Goal: Task Accomplishment & Management: Use online tool/utility

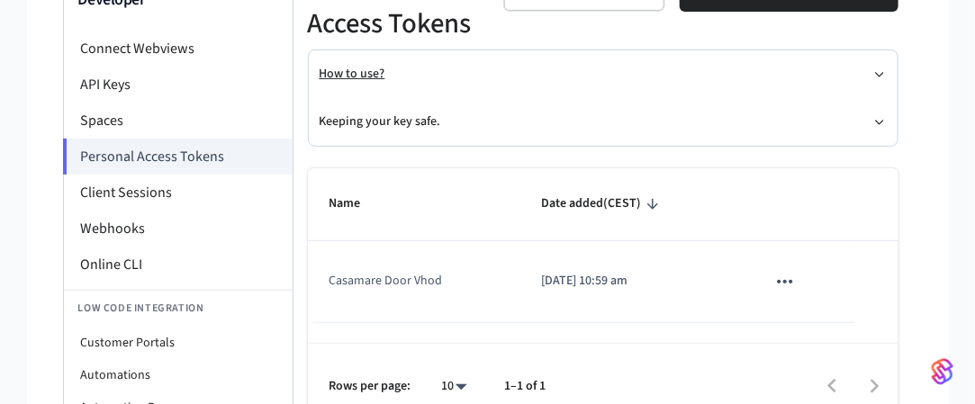
scroll to position [170, 0]
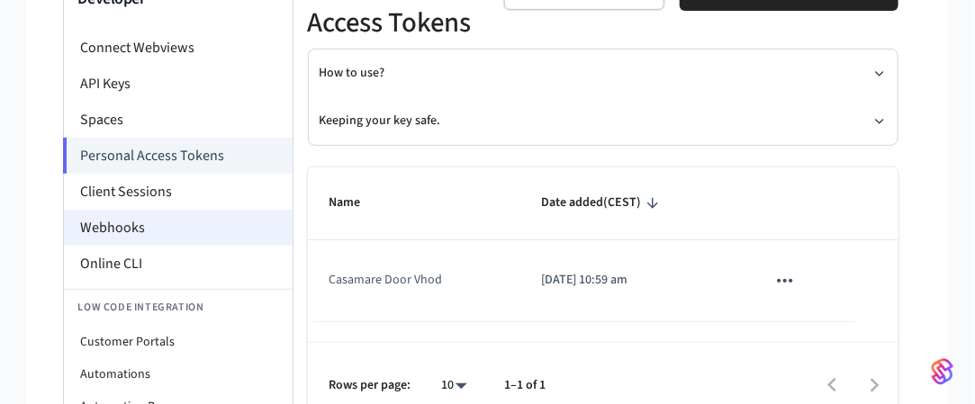
click at [133, 228] on li "Webhooks" at bounding box center [178, 228] width 229 height 36
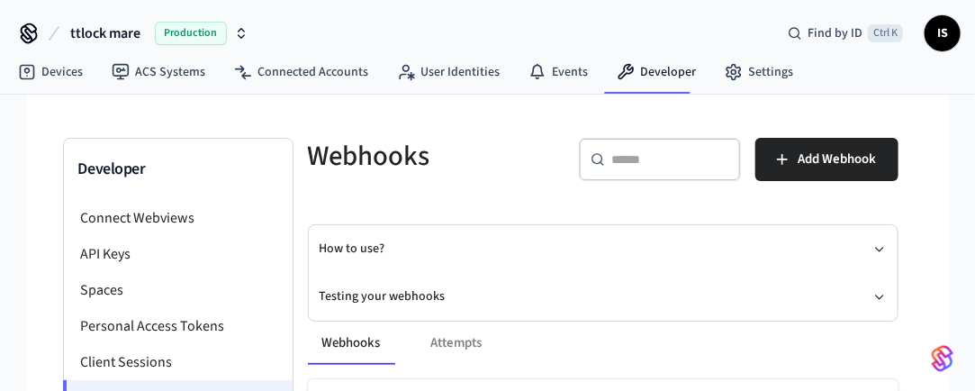
click at [115, 226] on li "Connect Webviews" at bounding box center [178, 218] width 229 height 36
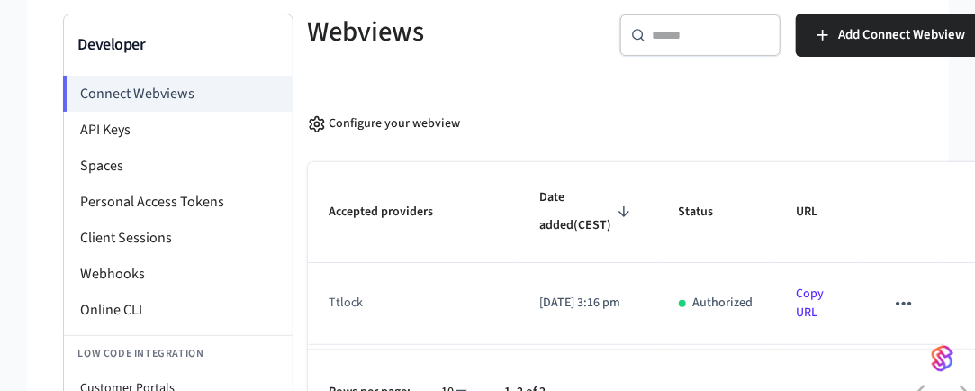
scroll to position [121, 0]
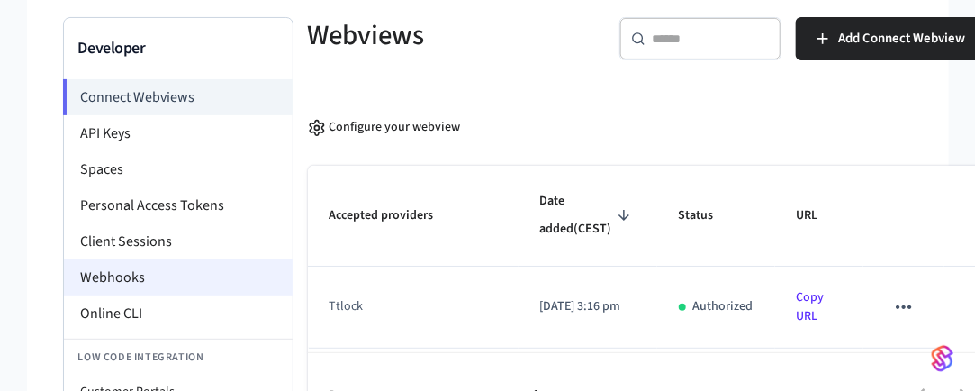
click at [138, 269] on li "Webhooks" at bounding box center [178, 277] width 229 height 36
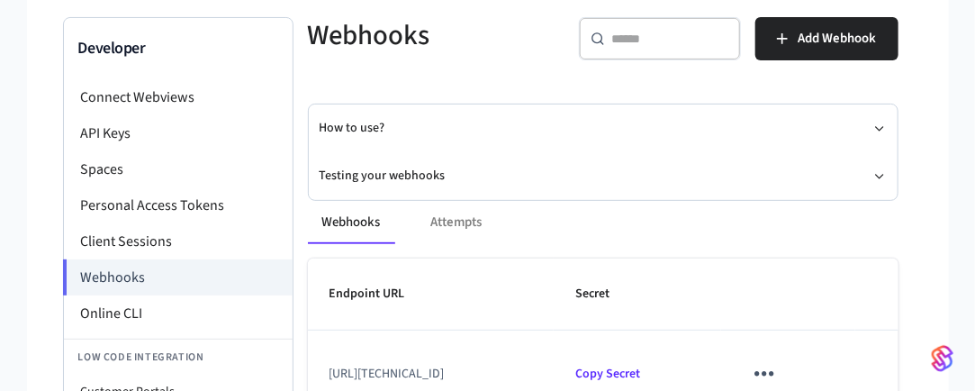
scroll to position [120, 0]
click at [398, 289] on span "Endpoint URL" at bounding box center [378, 295] width 99 height 28
click at [364, 292] on span "Endpoint URL" at bounding box center [378, 295] width 99 height 28
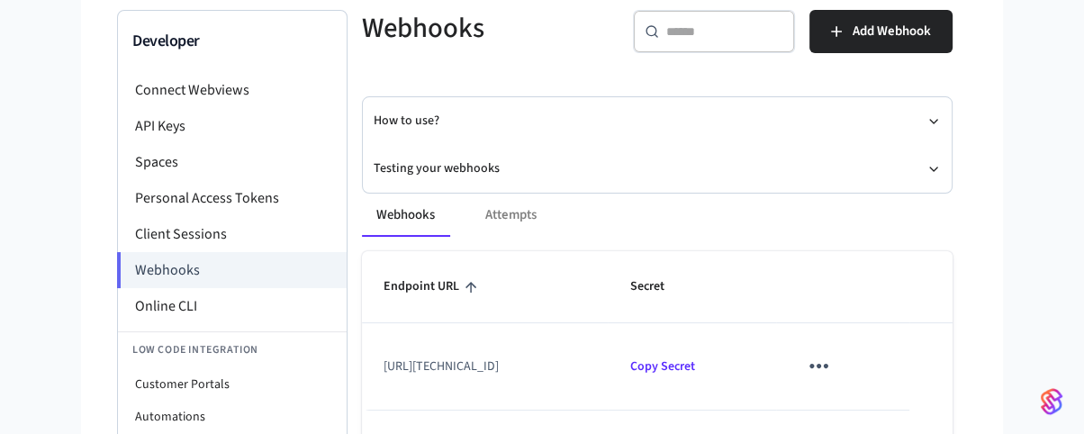
scroll to position [126, 53]
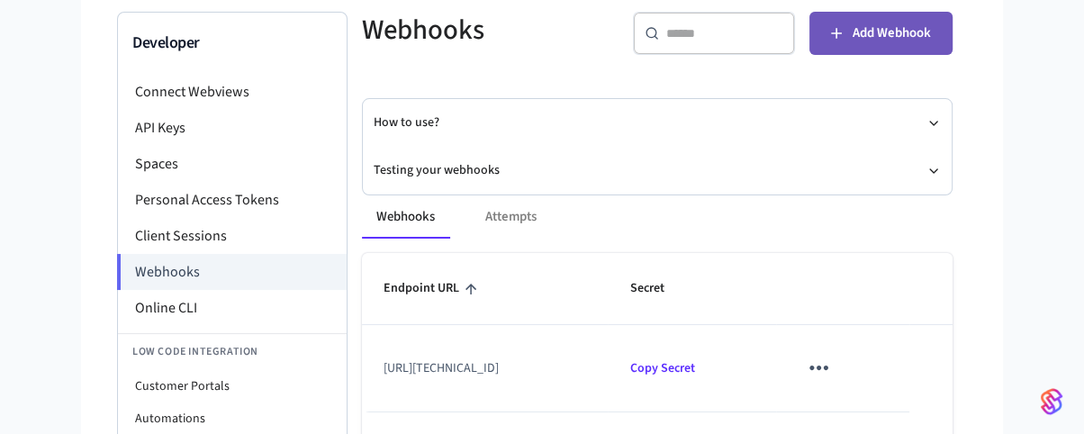
click at [931, 30] on span "Add Webhook" at bounding box center [891, 33] width 78 height 23
